Goal: Task Accomplishment & Management: Manage account settings

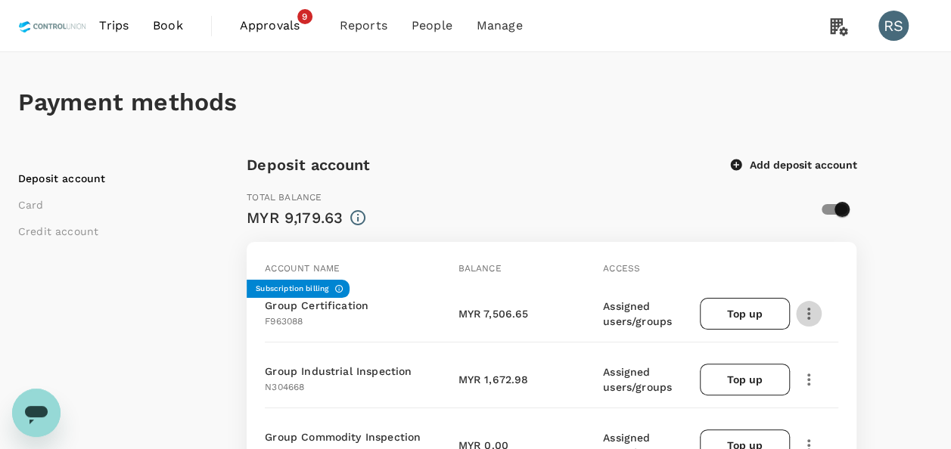
click at [813, 313] on icon "button" at bounding box center [809, 314] width 18 height 18
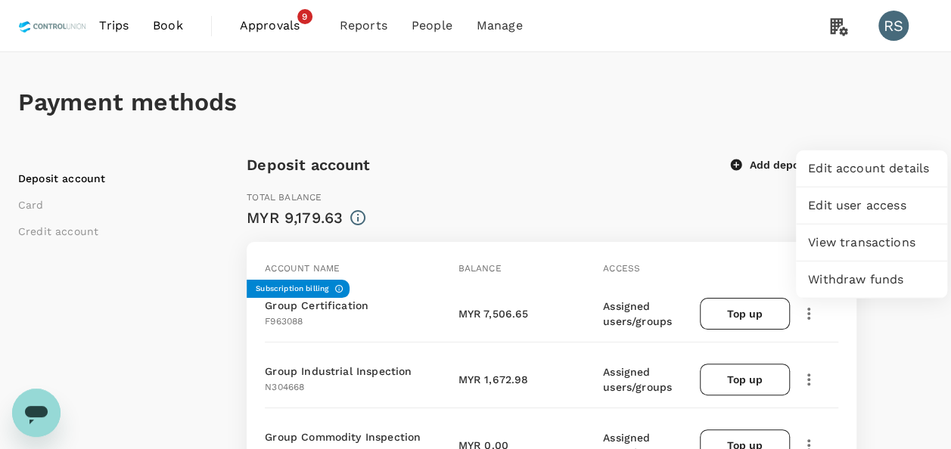
click at [847, 241] on span "View transactions" at bounding box center [871, 243] width 127 height 18
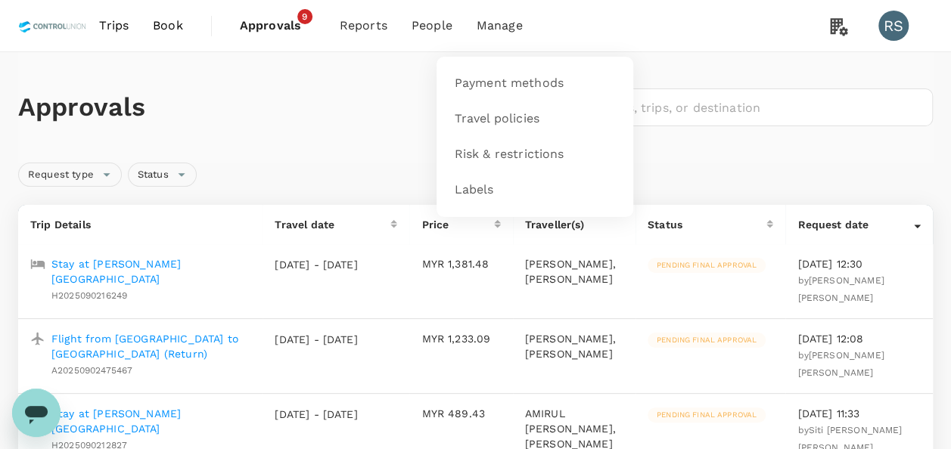
click at [491, 36] on li "Manage" at bounding box center [500, 25] width 70 height 51
click at [499, 29] on span "Manage" at bounding box center [500, 26] width 46 height 18
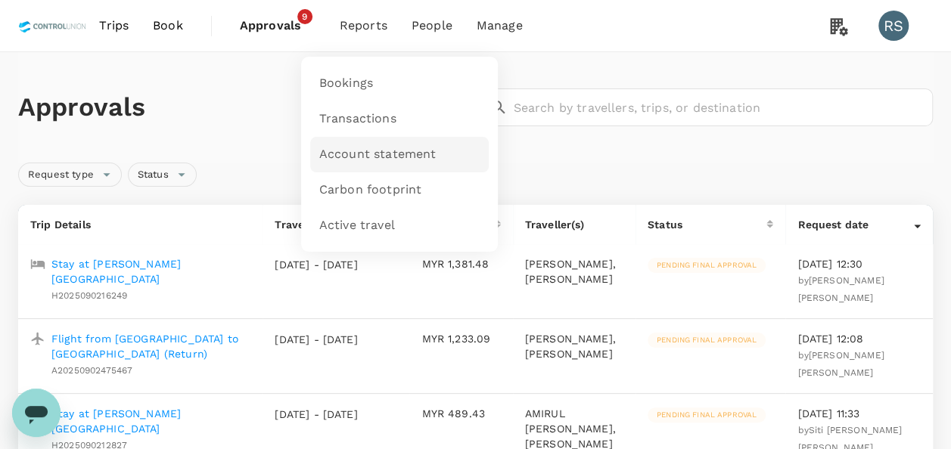
click at [380, 141] on link "Account statement" at bounding box center [399, 155] width 179 height 36
